Goal: Task Accomplishment & Management: Use online tool/utility

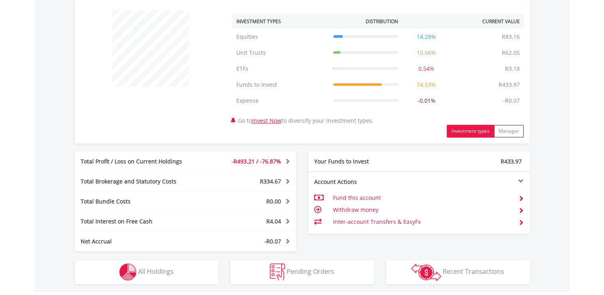
scroll to position [320, 0]
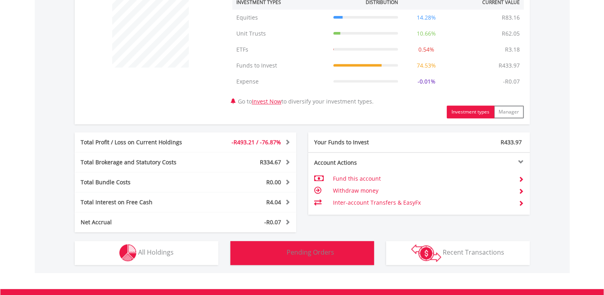
click at [231, 247] on button "Pending Orders Pending Orders" at bounding box center [302, 253] width 144 height 24
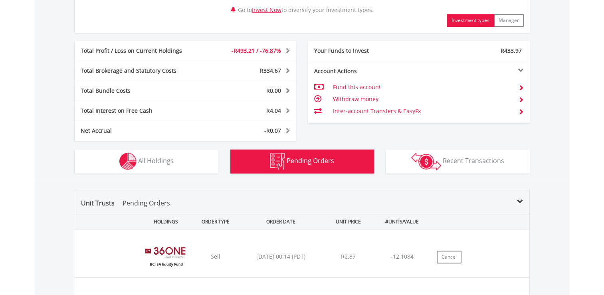
scroll to position [425, 0]
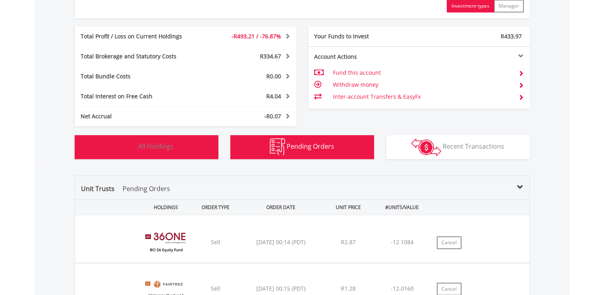
click at [193, 147] on button "Holdings All Holdings" at bounding box center [147, 147] width 144 height 24
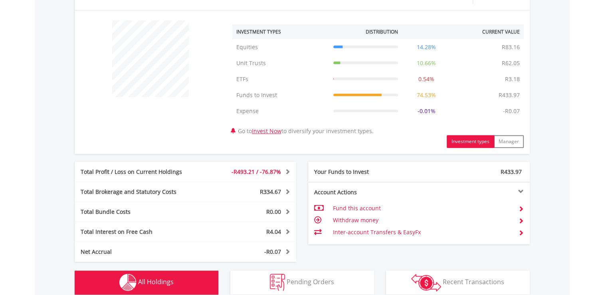
scroll to position [288, 0]
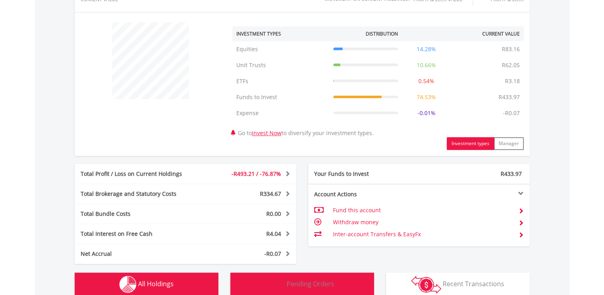
click at [326, 277] on button "Pending Orders Pending Orders" at bounding box center [302, 284] width 144 height 24
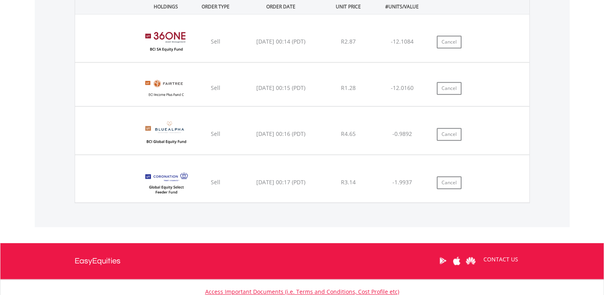
scroll to position [608, 0]
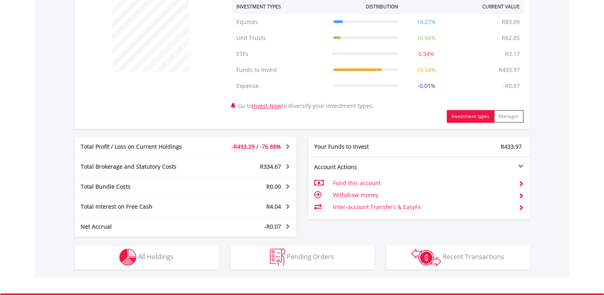
scroll to position [308, 0]
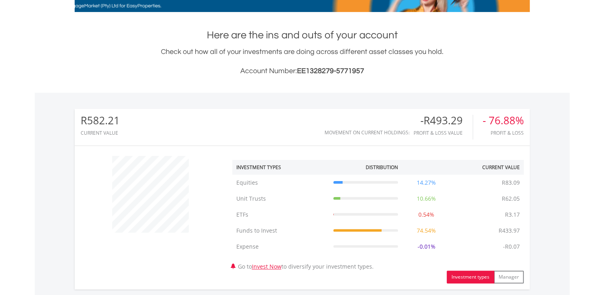
scroll to position [148, 0]
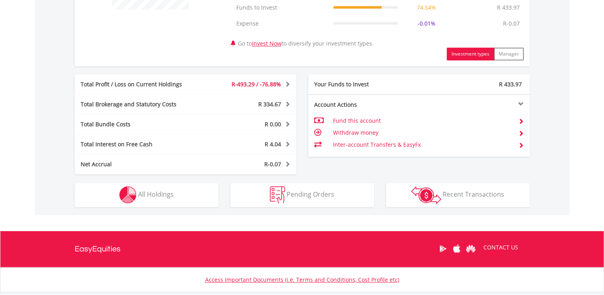
scroll to position [388, 0]
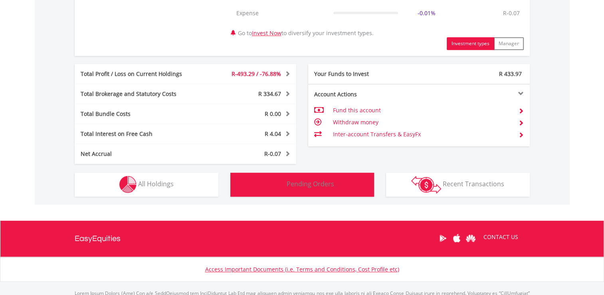
click at [275, 181] on img "button" at bounding box center [277, 184] width 15 height 17
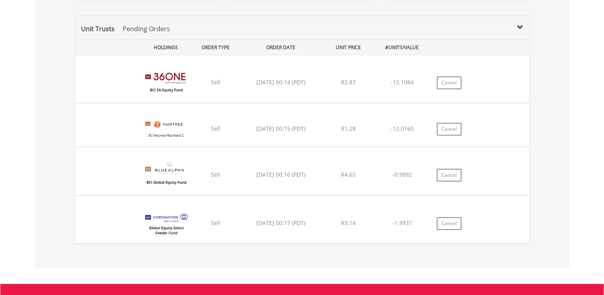
scroll to position [600, 0]
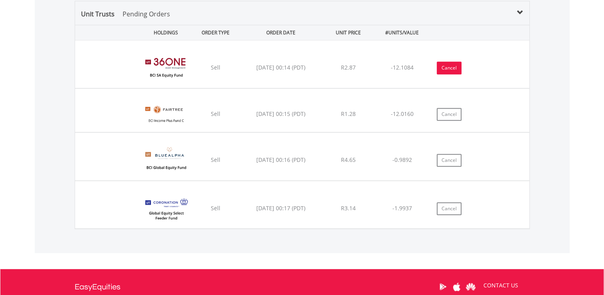
click at [452, 71] on button "Cancel" at bounding box center [449, 68] width 25 height 13
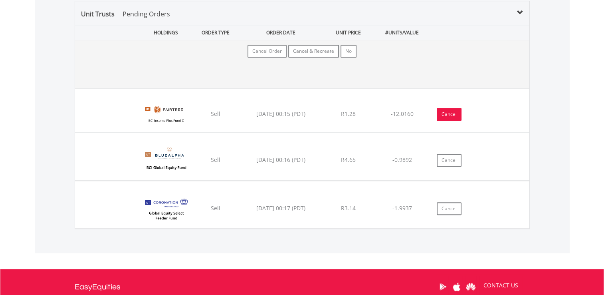
click at [447, 114] on button "Cancel" at bounding box center [449, 114] width 25 height 13
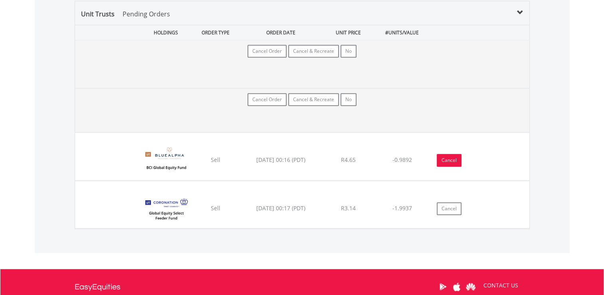
click at [448, 161] on button "Cancel" at bounding box center [449, 160] width 25 height 13
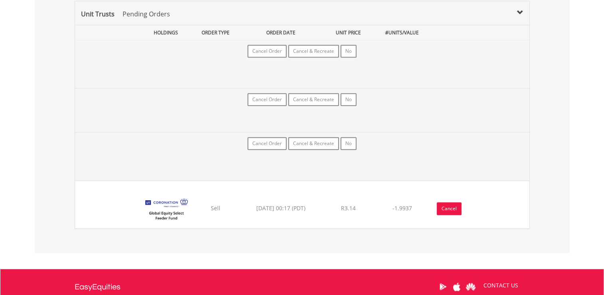
click at [447, 209] on button "Cancel" at bounding box center [449, 208] width 25 height 13
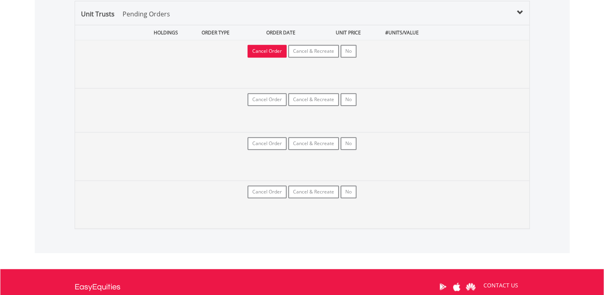
click at [268, 51] on button "Cancel Order" at bounding box center [267, 51] width 39 height 13
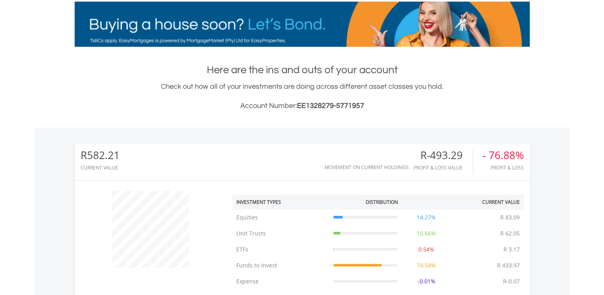
scroll to position [600, 0]
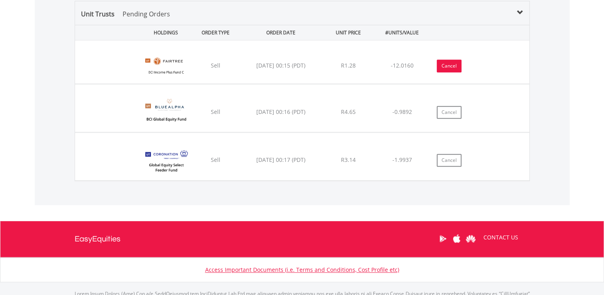
click at [439, 65] on button "Cancel" at bounding box center [449, 66] width 25 height 13
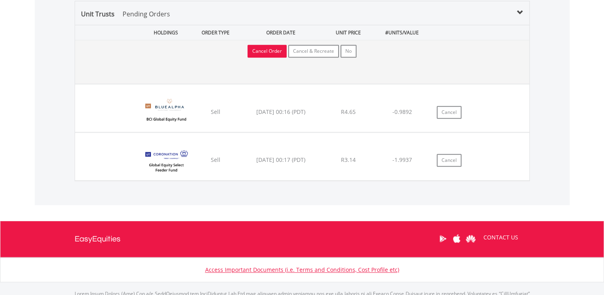
click at [261, 54] on button "Cancel Order" at bounding box center [267, 51] width 39 height 13
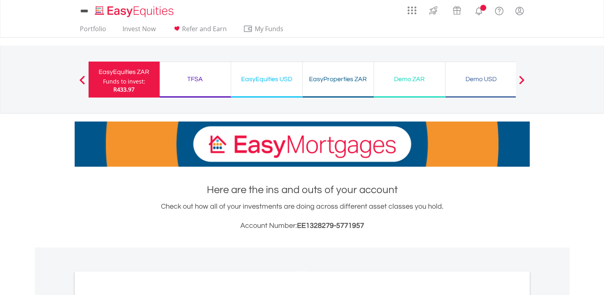
scroll to position [439, 0]
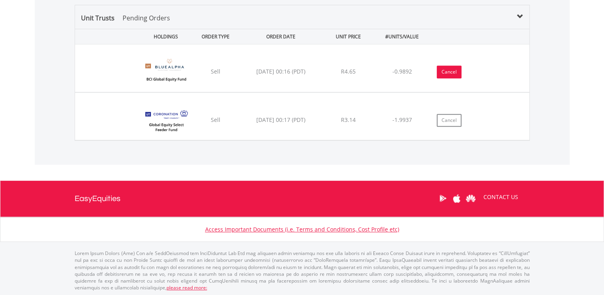
click at [446, 76] on button "Cancel" at bounding box center [449, 72] width 25 height 13
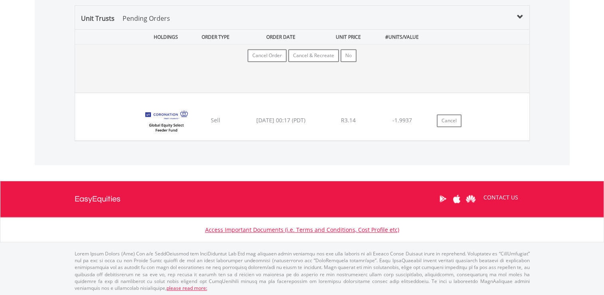
scroll to position [77, 152]
click at [254, 54] on button "Cancel Order" at bounding box center [267, 55] width 39 height 13
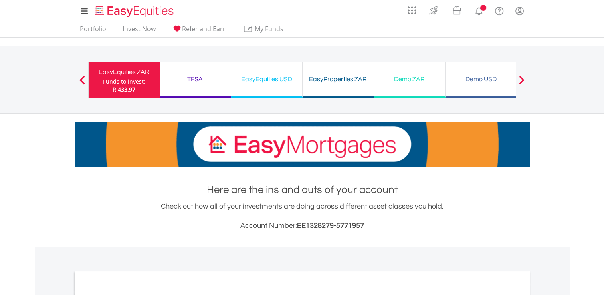
scroll to position [365, 0]
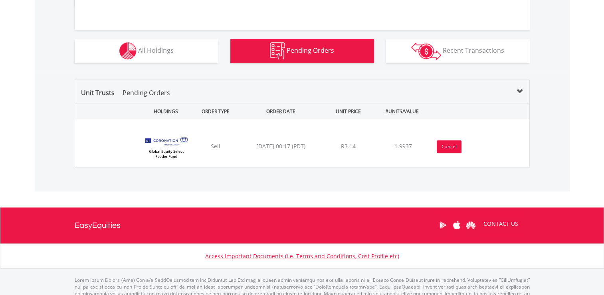
click at [442, 142] on button "Cancel" at bounding box center [449, 146] width 25 height 13
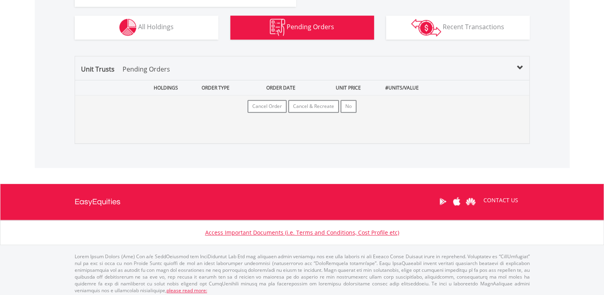
scroll to position [77, 152]
click at [274, 103] on button "Cancel Order" at bounding box center [267, 106] width 39 height 13
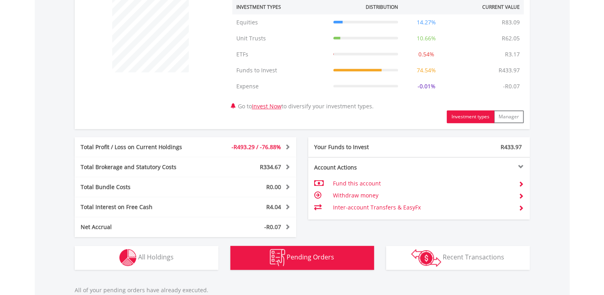
scroll to position [392, 0]
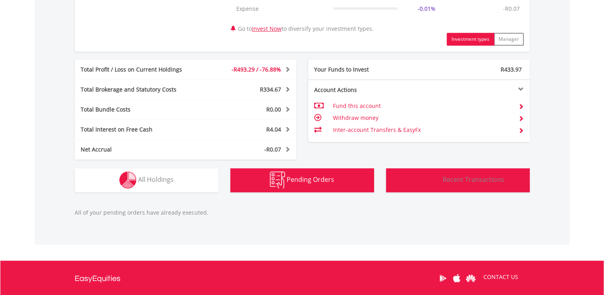
click at [462, 185] on button "Transactions Recent Transactions" at bounding box center [458, 180] width 144 height 24
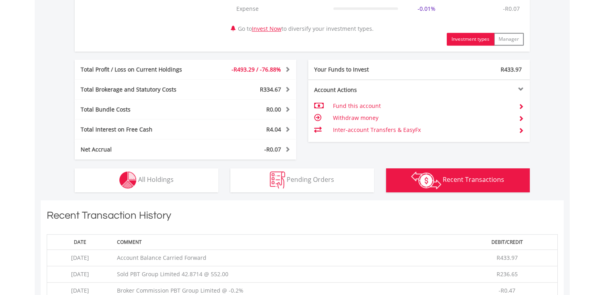
scroll to position [592, 0]
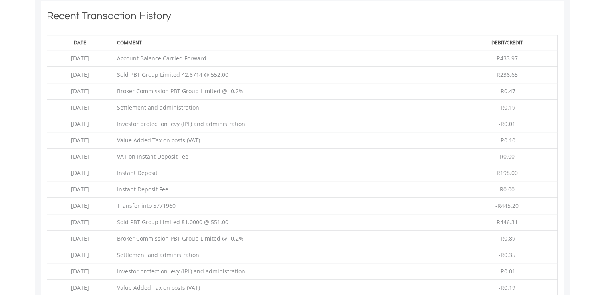
click at [40, 86] on div "Recent Transaction History Date Comment Debit/Credit [DATE] Account Balance Car…" at bounding box center [302, 197] width 591 height 393
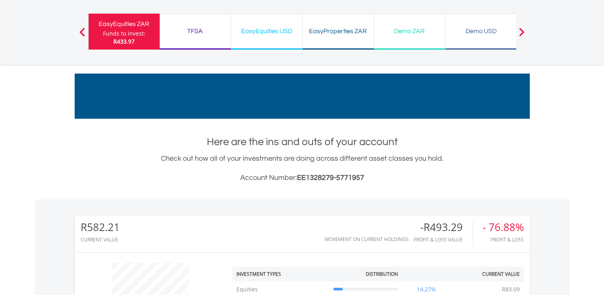
scroll to position [0, 0]
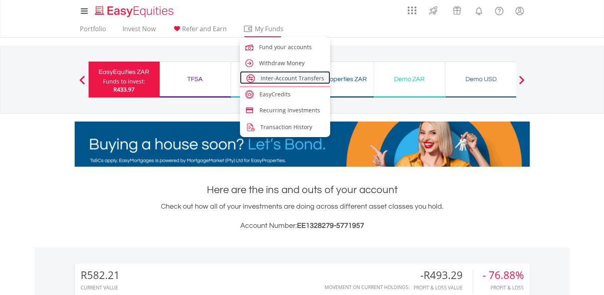
click at [270, 77] on span "Inter-Account Transfers" at bounding box center [293, 78] width 64 height 8
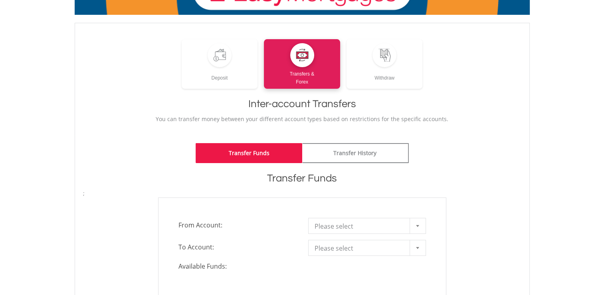
scroll to position [80, 0]
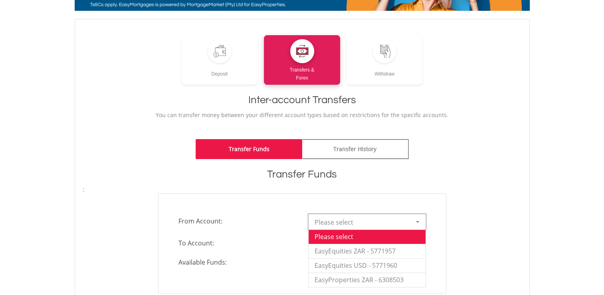
click at [365, 222] on span "Please select" at bounding box center [361, 222] width 93 height 16
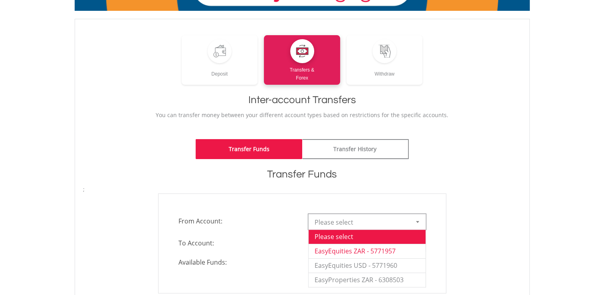
click at [359, 253] on li "EasyEquities ZAR - 5771957" at bounding box center [367, 251] width 117 height 14
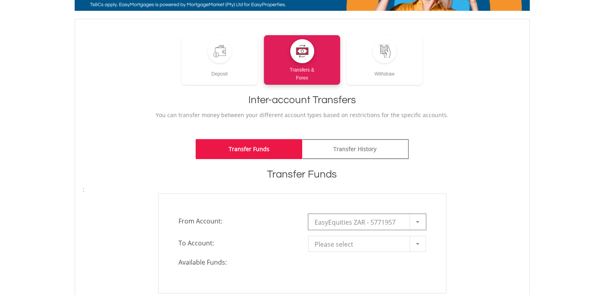
scroll to position [160, 0]
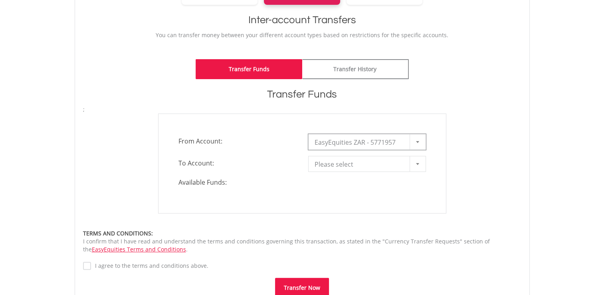
click at [353, 163] on span "Please select" at bounding box center [361, 164] width 93 height 16
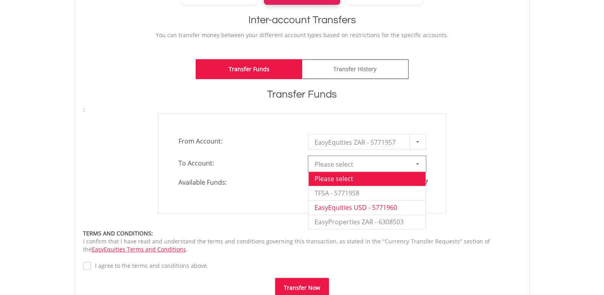
click at [366, 208] on li "EasyEquities USD - 5771960" at bounding box center [367, 207] width 117 height 14
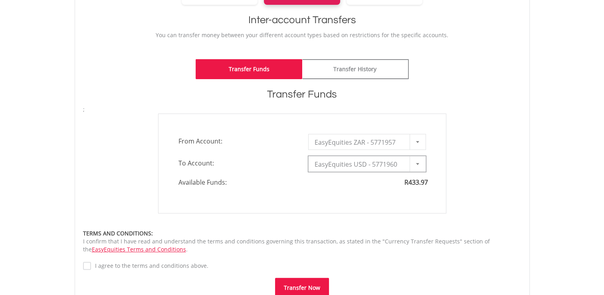
type input "*"
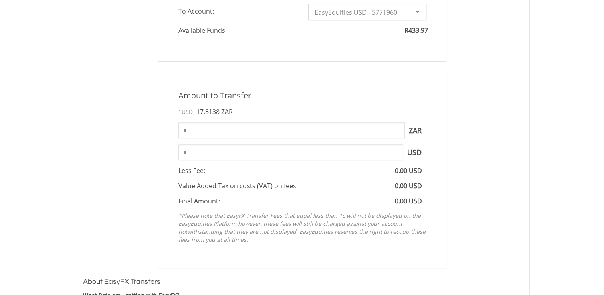
scroll to position [320, 0]
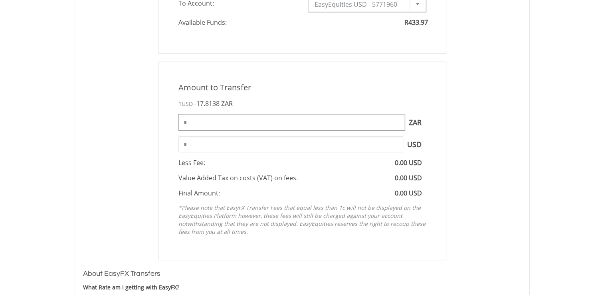
click at [212, 129] on input "*" at bounding box center [292, 122] width 226 height 16
type input "******"
type input "*****"
click at [232, 141] on input "*****" at bounding box center [291, 144] width 225 height 16
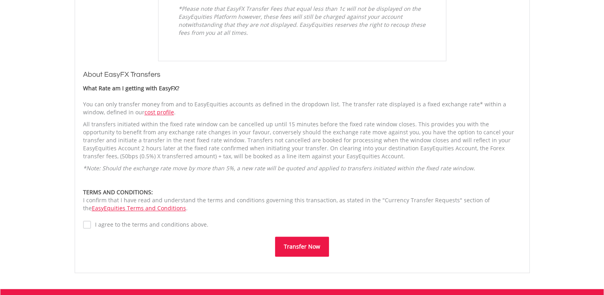
scroll to position [519, 0]
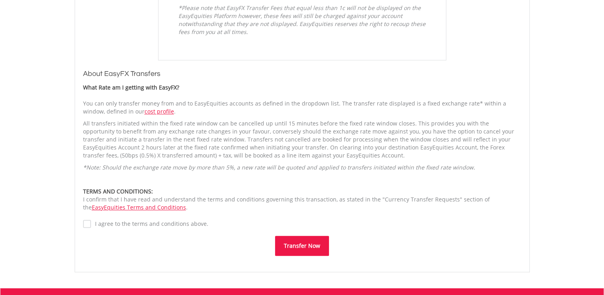
click at [91, 223] on label "I agree to the terms and conditions above." at bounding box center [149, 224] width 117 height 8
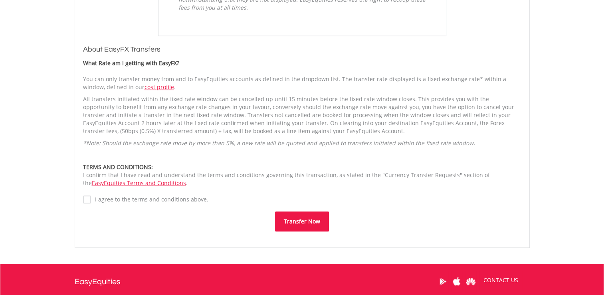
scroll to position [559, 0]
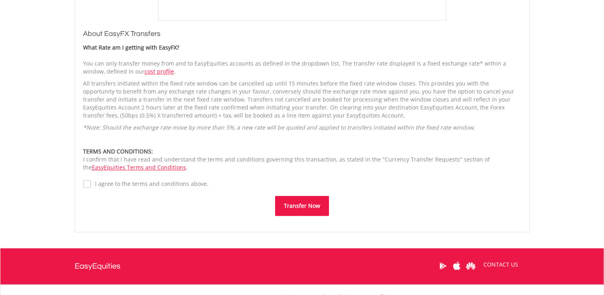
click at [302, 206] on button "Transfer Now" at bounding box center [302, 206] width 54 height 20
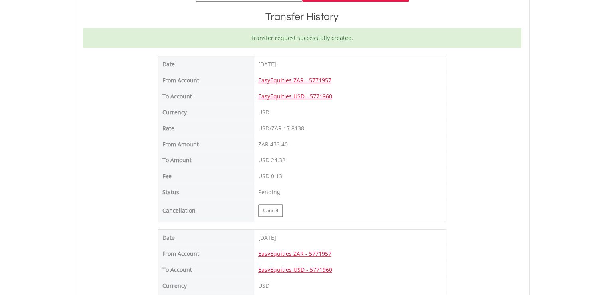
scroll to position [240, 0]
